Goal: Information Seeking & Learning: Learn about a topic

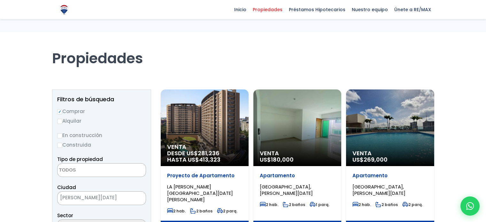
select select
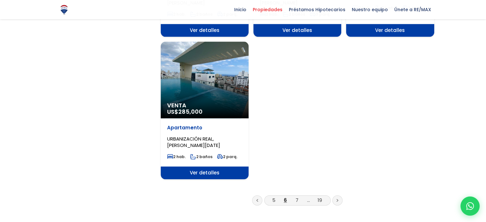
scroll to position [793, 0]
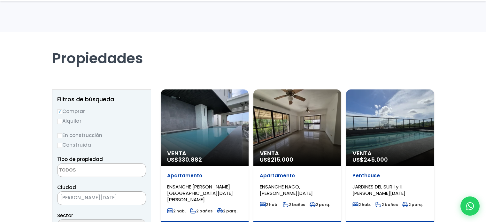
select select
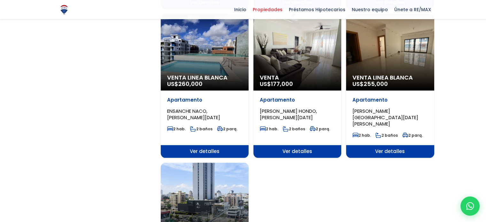
scroll to position [665, 0]
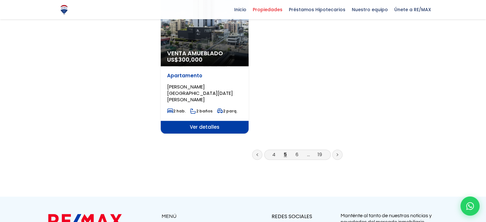
scroll to position [826, 0]
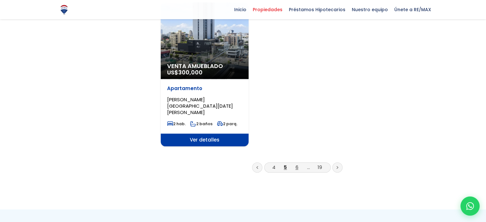
click at [297, 164] on link "6" at bounding box center [297, 167] width 3 height 7
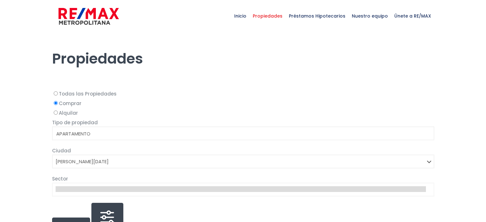
select select
select select "1"
select select
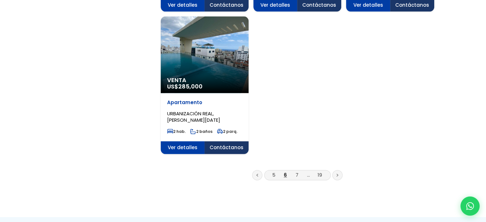
scroll to position [832, 0]
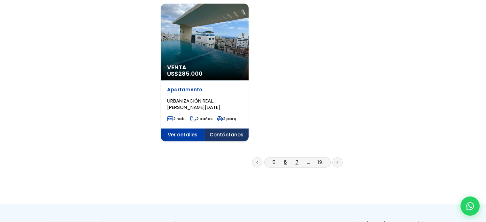
click at [297, 159] on link "7" at bounding box center [297, 162] width 3 height 7
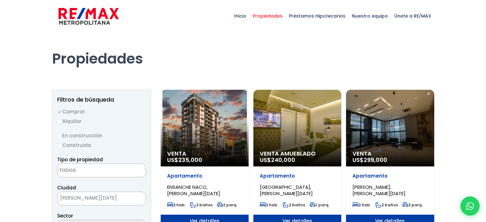
select select
click at [249, 130] on div "Venta Amueblado US$ 240,000" at bounding box center [205, 128] width 88 height 77
select select
click at [227, 71] on div "Propiedades" at bounding box center [243, 52] width 383 height 40
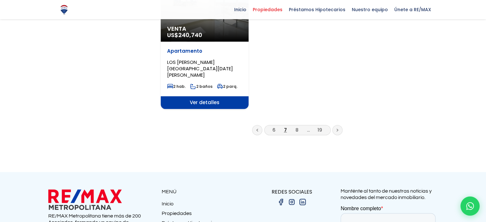
scroll to position [870, 0]
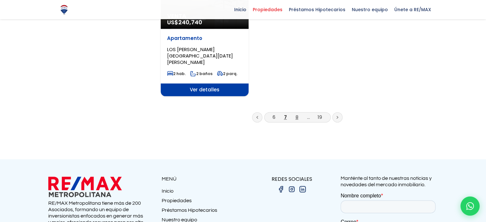
click at [297, 114] on link "8" at bounding box center [297, 117] width 3 height 7
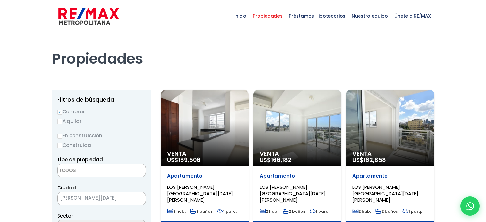
select select
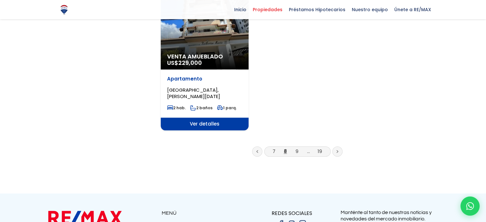
scroll to position [844, 0]
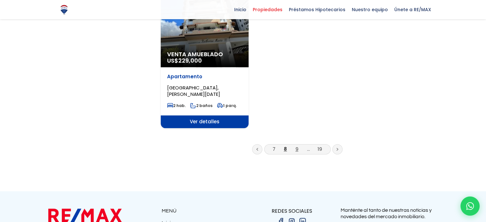
click at [298, 146] on link "9" at bounding box center [297, 149] width 3 height 7
click at [297, 146] on link "9" at bounding box center [297, 149] width 3 height 7
click at [298, 146] on link "9" at bounding box center [297, 149] width 3 height 7
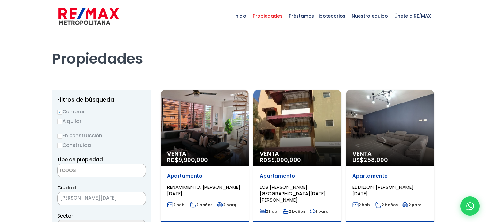
select select
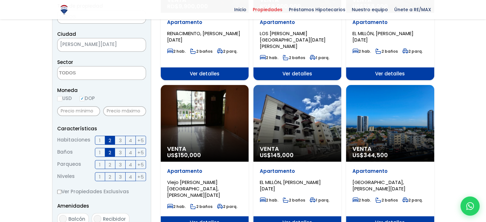
scroll to position [166, 0]
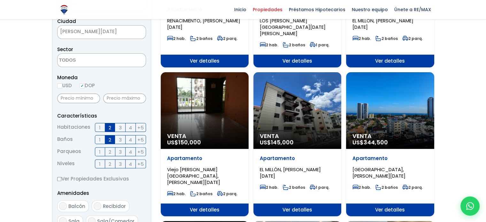
click at [249, 67] on span "Ver detalles" at bounding box center [205, 61] width 88 height 13
drag, startPoint x: 309, startPoint y: 197, endPoint x: 294, endPoint y: 197, distance: 15.4
click at [249, 67] on span "Ver detalles" at bounding box center [205, 61] width 88 height 13
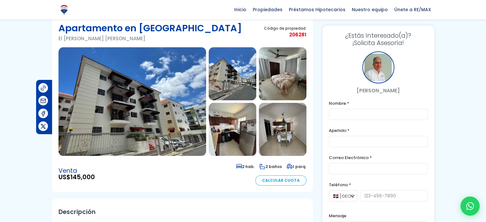
scroll to position [26, 0]
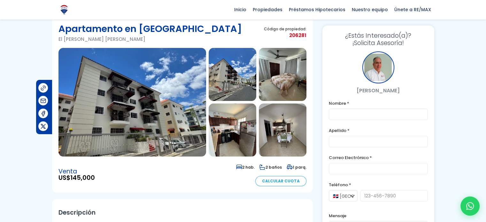
click at [240, 80] on img at bounding box center [233, 74] width 48 height 53
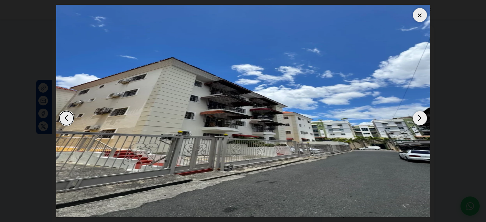
click at [418, 118] on div "Next slide" at bounding box center [420, 118] width 14 height 14
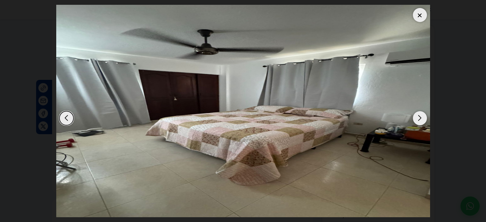
click at [421, 120] on div "Next slide" at bounding box center [420, 118] width 14 height 14
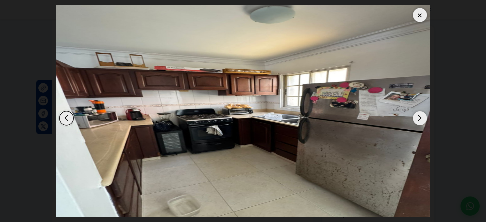
click at [51, 2] on dialog at bounding box center [243, 111] width 384 height 222
click at [422, 14] on div at bounding box center [420, 15] width 14 height 14
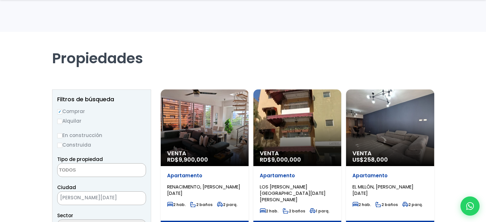
select select
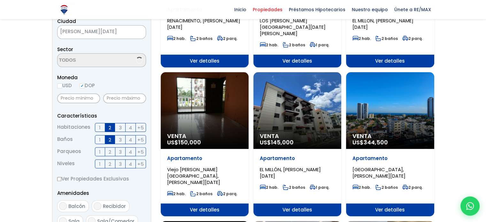
scroll to position [166, 0]
drag, startPoint x: 0, startPoint y: 0, endPoint x: 445, endPoint y: 96, distance: 455.4
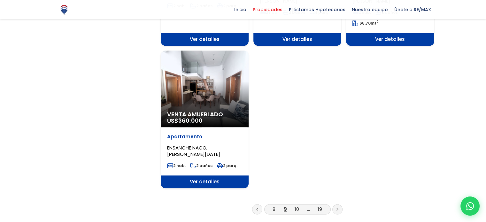
scroll to position [832, 0]
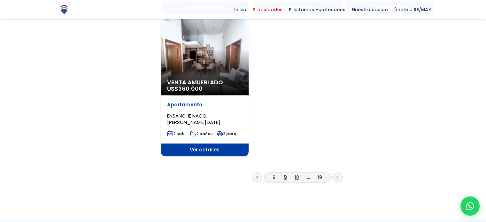
click at [298, 174] on link "10" at bounding box center [297, 177] width 4 height 7
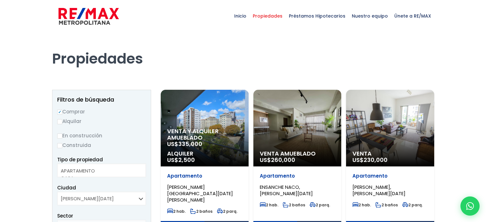
select select
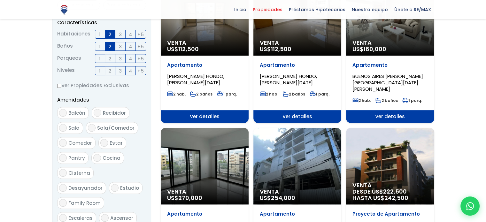
scroll to position [192, 0]
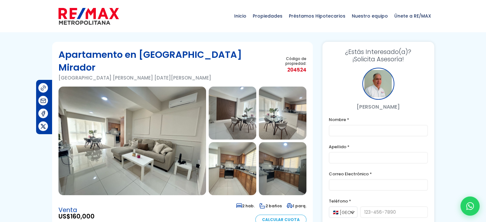
click at [186, 113] on img at bounding box center [133, 141] width 148 height 109
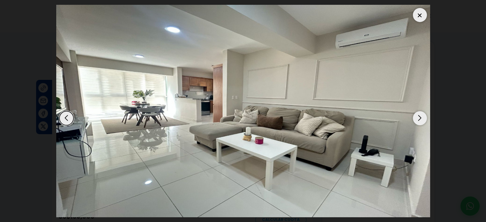
click at [424, 116] on div "Next slide" at bounding box center [420, 118] width 14 height 14
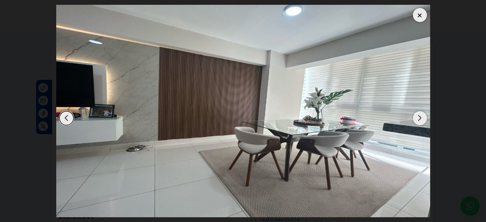
click at [426, 118] on div "Next slide" at bounding box center [420, 118] width 14 height 14
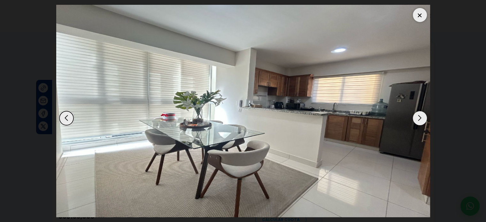
click at [428, 119] on img "3 / 9" at bounding box center [243, 111] width 374 height 213
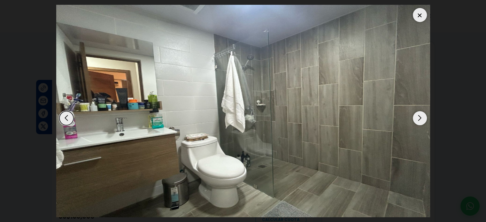
click at [422, 120] on div "Next slide" at bounding box center [420, 118] width 14 height 14
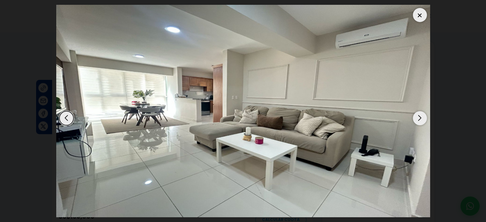
click at [422, 120] on div "Next slide" at bounding box center [420, 118] width 14 height 14
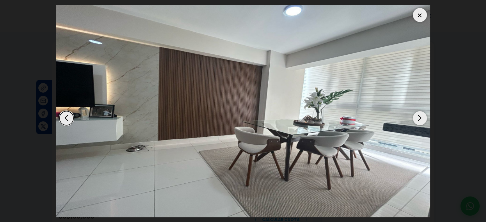
click at [423, 121] on div "Next slide" at bounding box center [420, 118] width 14 height 14
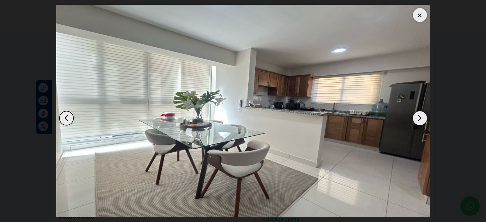
click at [424, 122] on div "Next slide" at bounding box center [420, 118] width 14 height 14
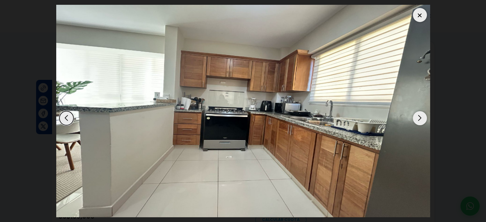
click at [426, 124] on img "4 / 9" at bounding box center [243, 111] width 374 height 213
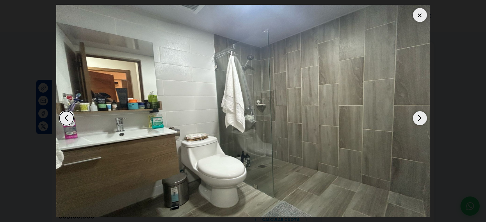
click at [426, 125] on img "9 / 9" at bounding box center [243, 111] width 374 height 213
click at [423, 118] on div "Next slide" at bounding box center [420, 118] width 14 height 14
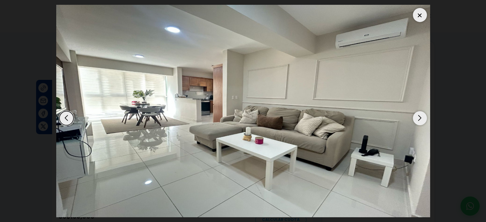
click at [427, 120] on img "1 / 9" at bounding box center [243, 111] width 374 height 213
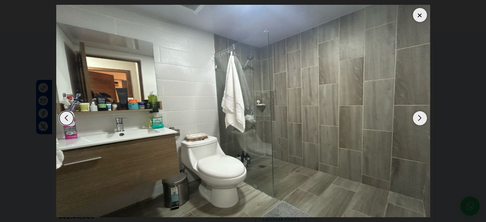
click at [421, 117] on div "Next slide" at bounding box center [420, 118] width 14 height 14
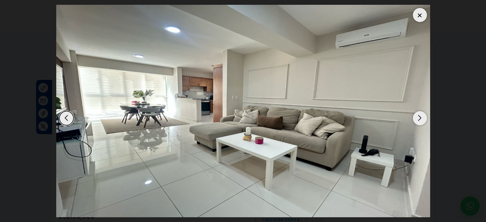
click at [423, 18] on div at bounding box center [420, 15] width 14 height 14
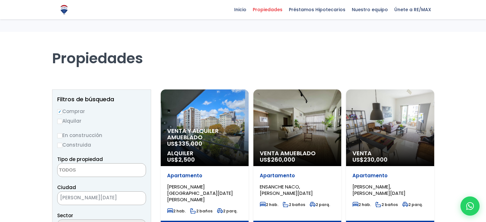
select select
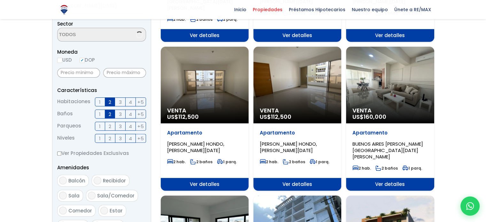
scroll to position [192, 0]
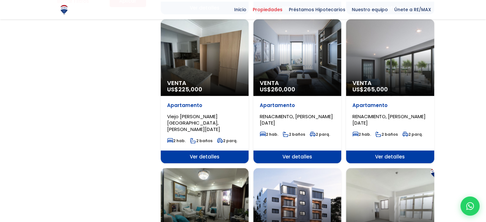
scroll to position [512, 0]
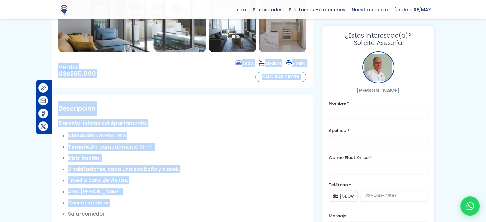
scroll to position [1, 0]
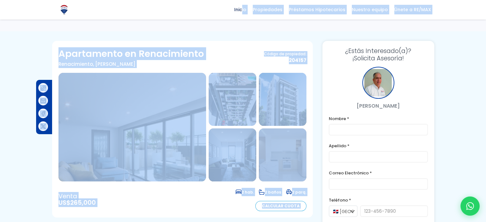
drag, startPoint x: 243, startPoint y: 116, endPoint x: 249, endPoint y: 18, distance: 98.7
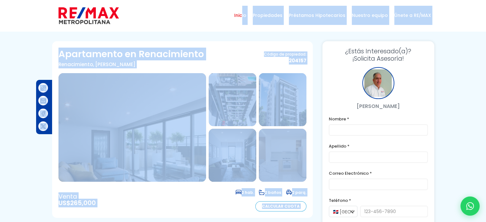
scroll to position [0, 0]
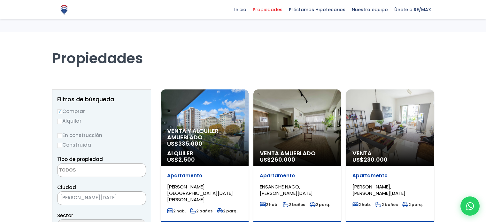
select select
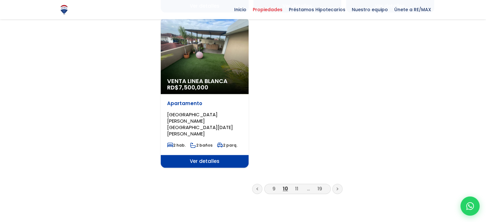
scroll to position [832, 0]
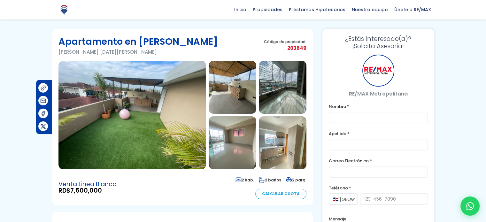
scroll to position [14, 0]
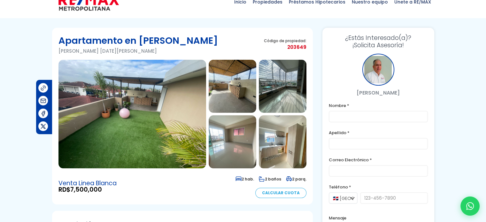
click at [239, 88] on img at bounding box center [233, 86] width 48 height 53
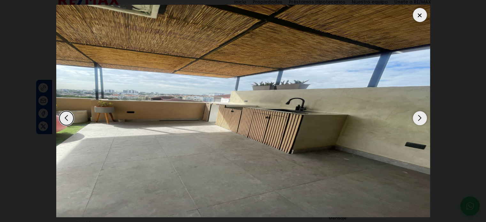
click at [423, 121] on div "Next slide" at bounding box center [420, 118] width 14 height 14
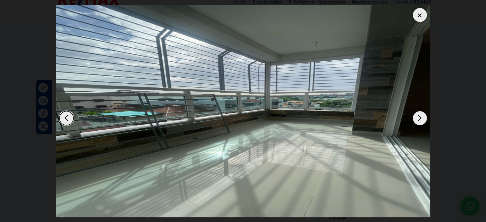
click at [420, 117] on div "Next slide" at bounding box center [420, 118] width 14 height 14
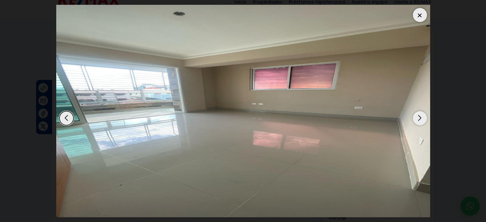
click at [421, 116] on div "Next slide" at bounding box center [420, 118] width 14 height 14
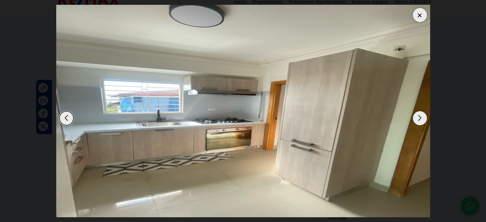
click at [422, 117] on div "Next slide" at bounding box center [420, 118] width 14 height 14
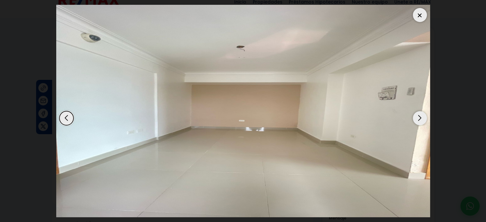
click at [422, 117] on div "Next slide" at bounding box center [420, 118] width 14 height 14
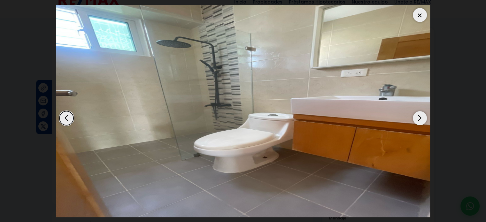
click at [422, 117] on div "Next slide" at bounding box center [420, 118] width 14 height 14
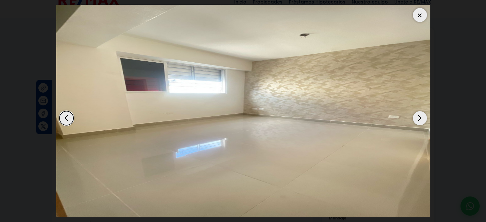
click at [422, 117] on div "Next slide" at bounding box center [420, 118] width 14 height 14
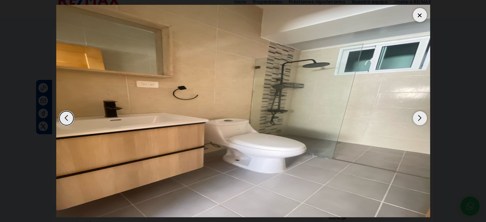
click at [422, 117] on div "Next slide" at bounding box center [420, 118] width 14 height 14
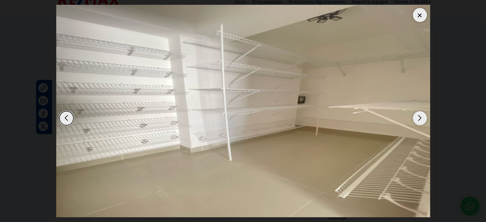
click at [422, 117] on div "Next slide" at bounding box center [420, 118] width 14 height 14
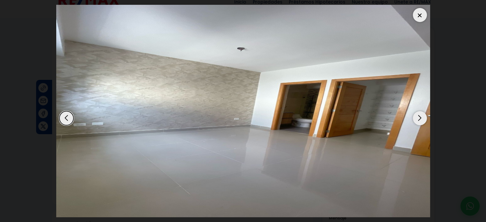
click at [424, 119] on div "Next slide" at bounding box center [420, 118] width 14 height 14
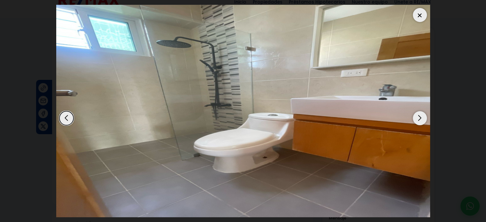
click at [424, 119] on div "Next slide" at bounding box center [420, 118] width 14 height 14
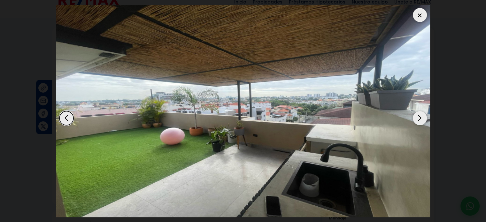
click at [415, 17] on div at bounding box center [420, 15] width 14 height 14
